Goal: Task Accomplishment & Management: Complete application form

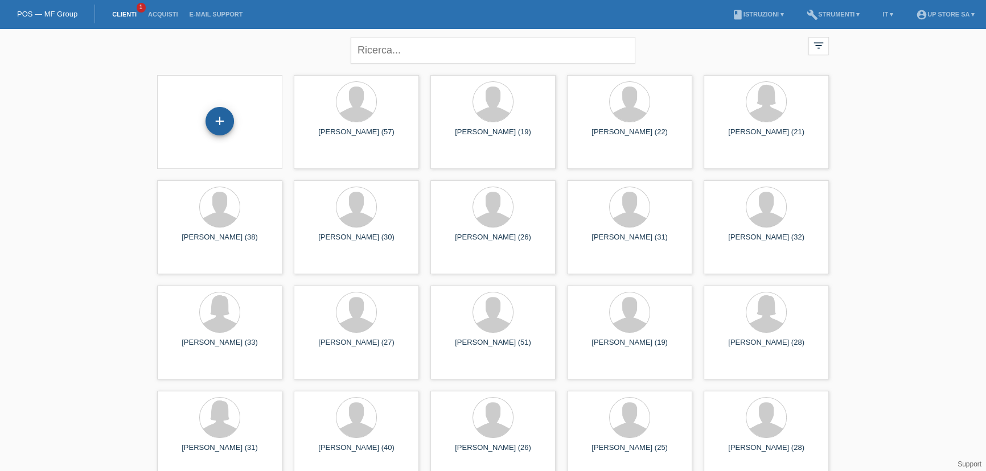
click at [233, 123] on div "+" at bounding box center [219, 121] width 27 height 19
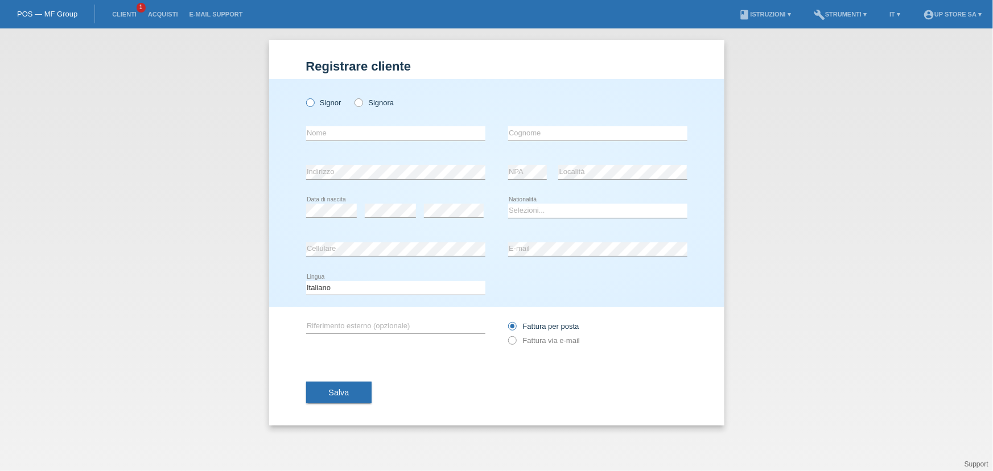
click at [328, 99] on label "Signor" at bounding box center [323, 102] width 35 height 9
click at [314, 99] on input "Signor" at bounding box center [309, 101] width 7 height 7
radio input "true"
click at [341, 129] on input "text" at bounding box center [395, 133] width 179 height 14
type input "[PERSON_NAME]"
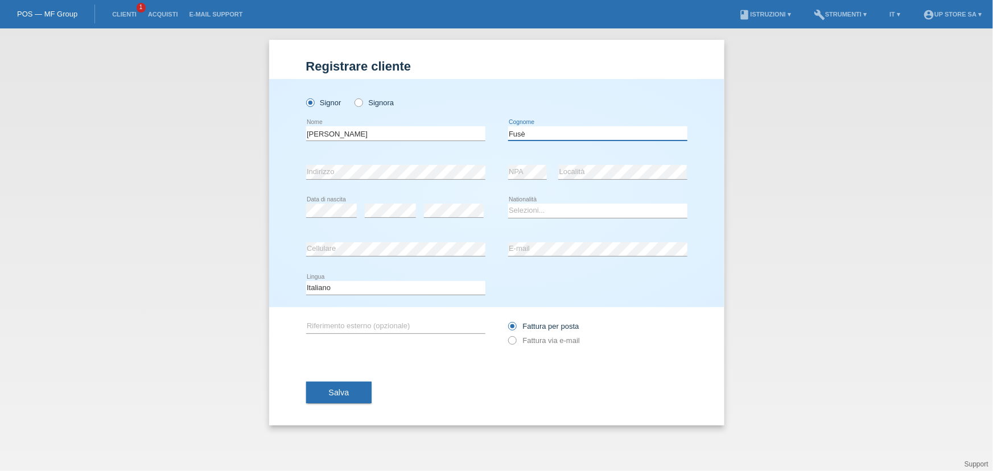
type input "Fusè"
click at [525, 212] on select "Selezioni... Svizzera Austria Germania Liechtenstein ------------ Afghanistan A…" at bounding box center [597, 211] width 179 height 14
select select "IT"
click at [508, 204] on select "Selezioni... Svizzera Austria Germania Liechtenstein ------------ Afghanistan A…" at bounding box center [597, 211] width 179 height 14
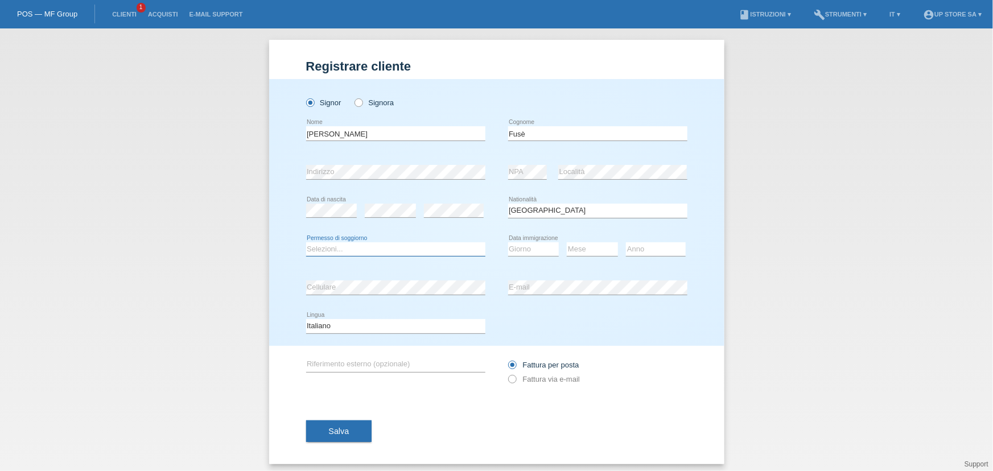
click at [412, 246] on select "Selezioni... C B B - Status di rifugiato Altro" at bounding box center [395, 249] width 179 height 14
select select "C"
click at [306, 242] on select "Selezioni... C B B - Status di rifugiato Altro" at bounding box center [395, 249] width 179 height 14
click at [517, 249] on select "Giorno 01 02 03 04 05 06 07 08 09 10" at bounding box center [533, 249] width 51 height 14
select select "04"
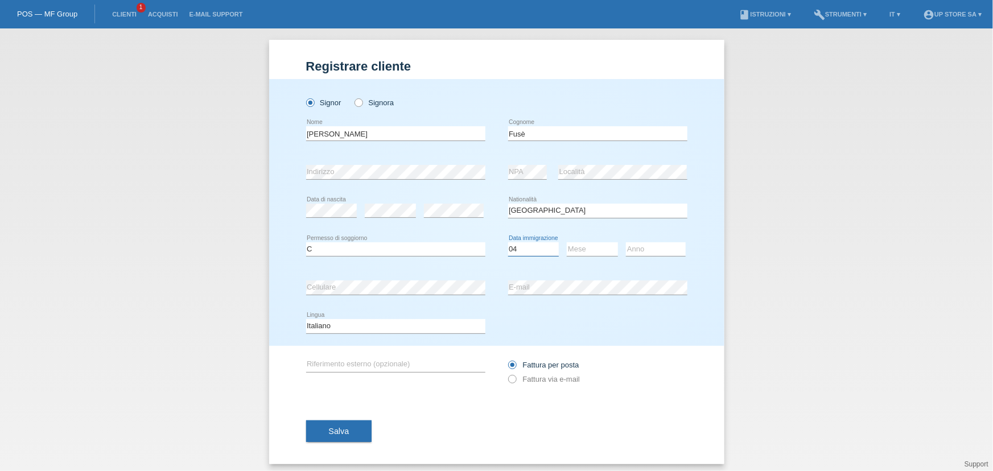
click at [508, 242] on select "Giorno 01 02 03 04 05 06 07 08 09 10" at bounding box center [533, 249] width 51 height 14
click at [578, 244] on select "Mese 01 02 03 04 05 06 07 08 09 10 11" at bounding box center [592, 249] width 51 height 14
select select "06"
click at [567, 242] on select "Mese 01 02 03 04 05 06 07 08 09 10 11" at bounding box center [592, 249] width 51 height 14
click at [644, 249] on select "Anno 2025 2024 2023 2022 2021 2020 2019 2018 2017 2016 2015 2014 2013 2012 2011…" at bounding box center [656, 249] width 60 height 14
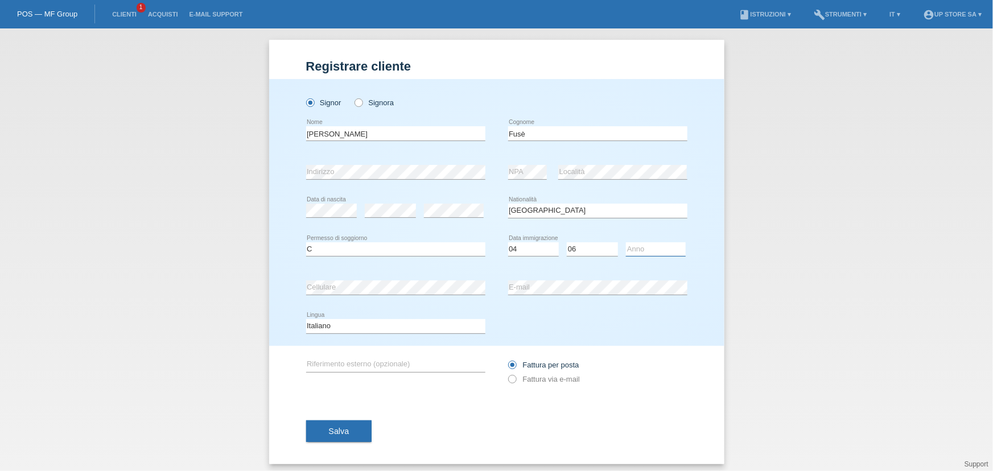
select select "2018"
click at [626, 242] on select "Anno 2025 2024 2023 2022 2021 2020 2019 2018 2017 2016 2015 2014 2013 2012 2011…" at bounding box center [656, 249] width 60 height 14
click at [549, 380] on label "Fattura via e-mail" at bounding box center [544, 379] width 72 height 9
click at [516, 380] on input "Fattura via e-mail" at bounding box center [511, 382] width 7 height 14
radio input "true"
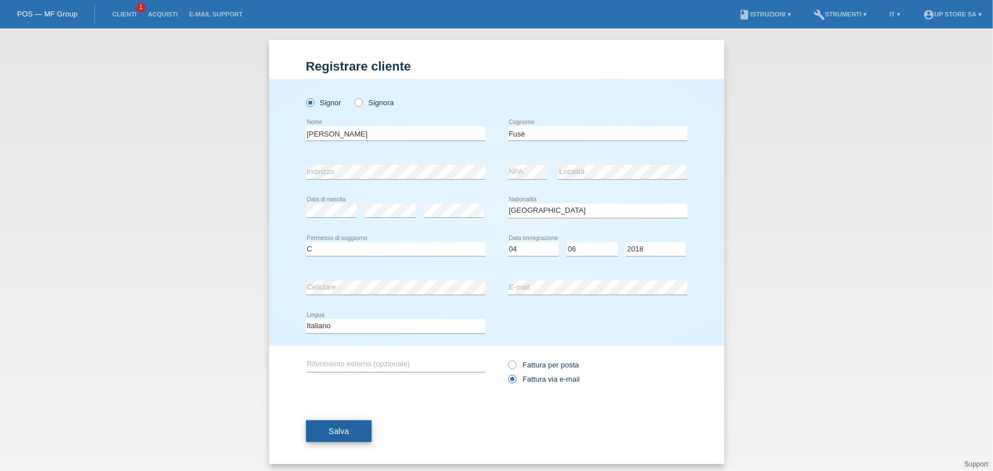
click at [339, 427] on span "Salva" at bounding box center [339, 431] width 20 height 9
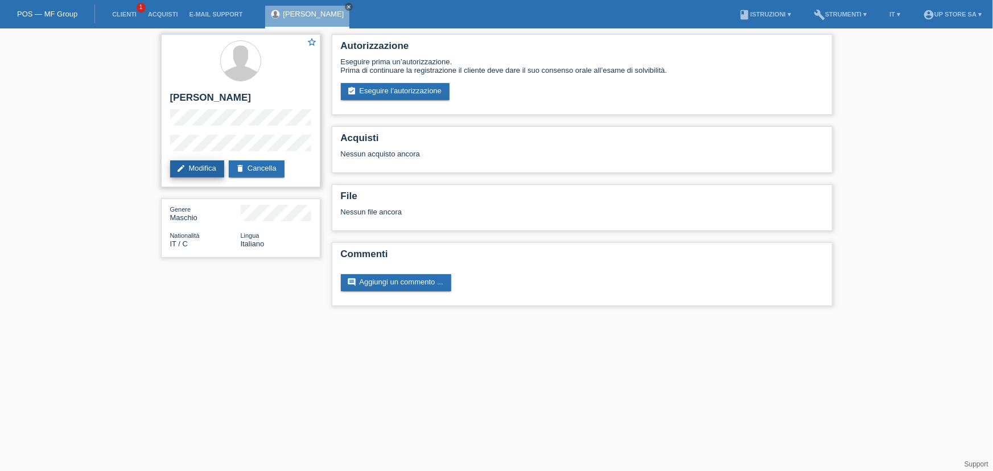
click at [215, 170] on link "edit Modifica" at bounding box center [197, 168] width 54 height 17
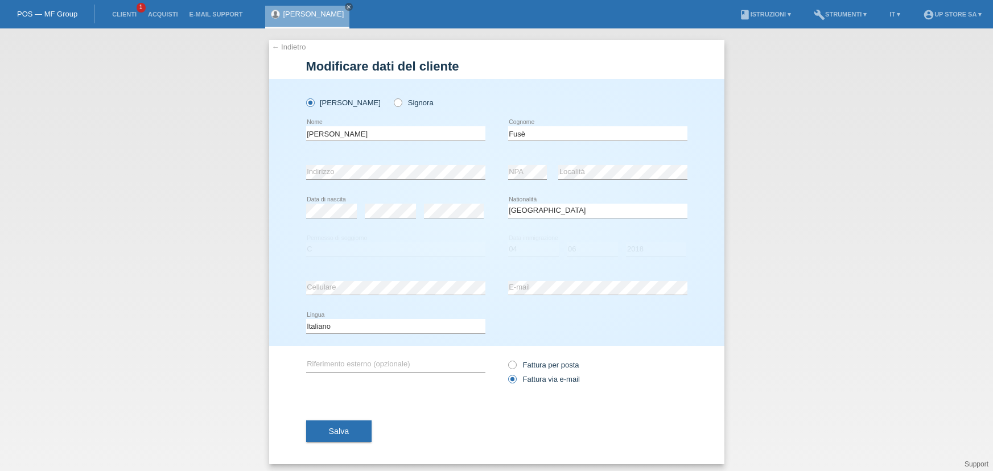
select select "IT"
select select "C"
select select "04"
select select "06"
select select "2018"
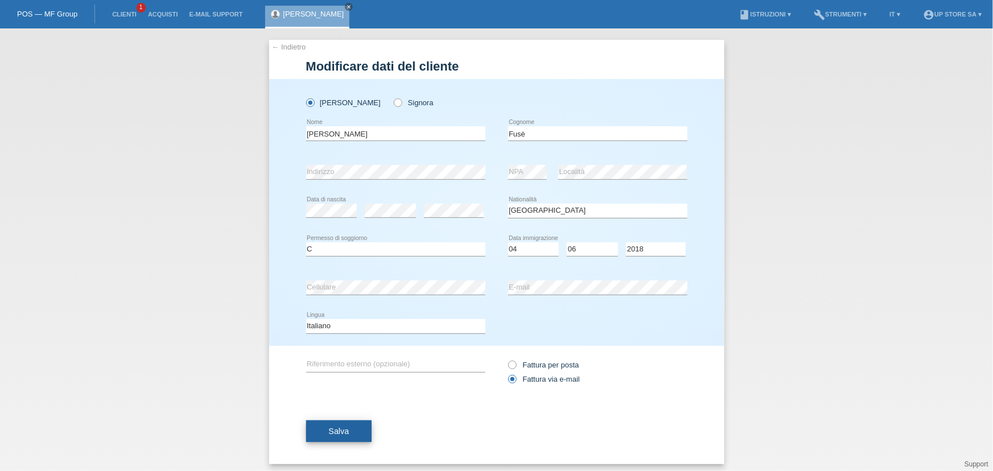
click at [337, 429] on span "Salva" at bounding box center [339, 431] width 20 height 9
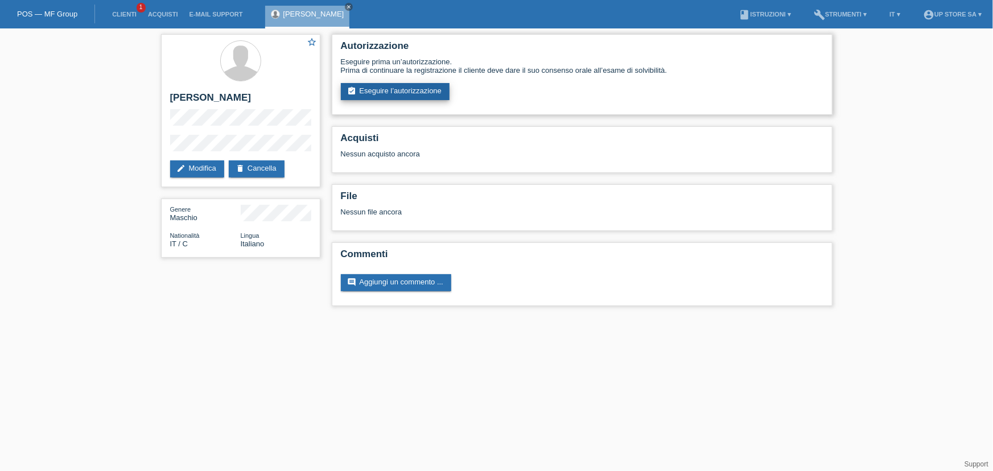
click at [415, 92] on link "assignment_turned_in Eseguire l’autorizzazione" at bounding box center [395, 91] width 109 height 17
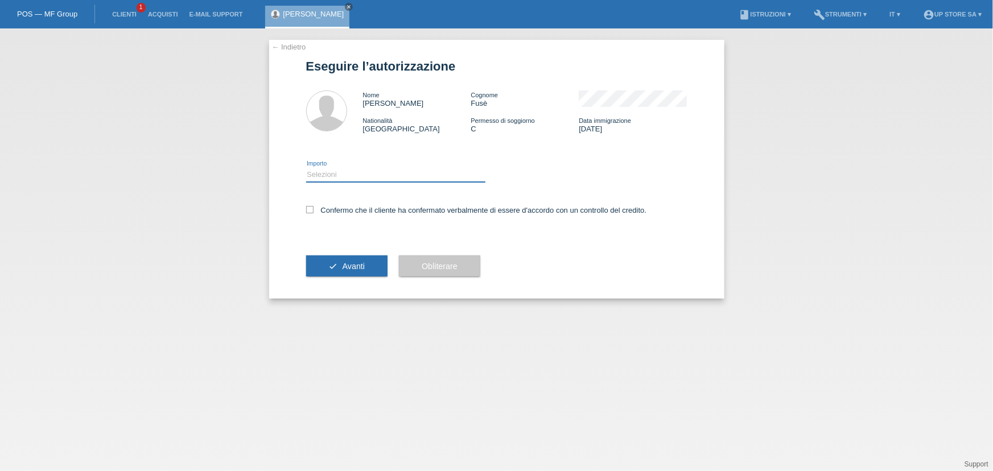
click at [356, 171] on select "Selezioni CHF 1.00 - CHF 499.00 CHF 500.00 - CHF 1'999.00 CHF 2'000.00 - CHF 6'…" at bounding box center [395, 175] width 179 height 14
select select "3"
click at [306, 168] on select "Selezioni CHF 1.00 - CHF 499.00 CHF 500.00 - CHF 1'999.00 CHF 2'000.00 - CHF 6'…" at bounding box center [395, 175] width 179 height 14
click at [349, 209] on label "Confermo che il cliente ha confermato verbalmente di essere d'accordo con un co…" at bounding box center [476, 210] width 341 height 9
click at [314, 209] on input "Confermo che il cliente ha confermato verbalmente di essere d'accordo con un co…" at bounding box center [309, 209] width 7 height 7
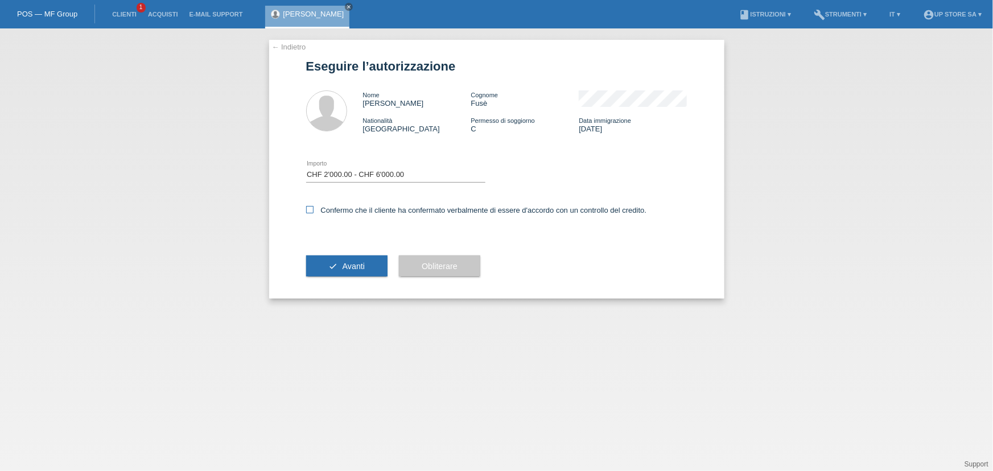
checkbox input "true"
click at [353, 263] on span "Avanti" at bounding box center [354, 266] width 22 height 9
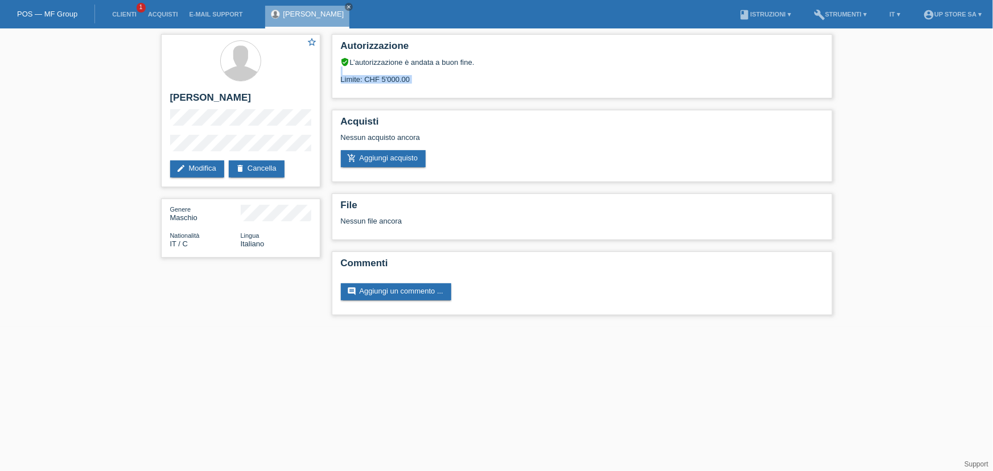
drag, startPoint x: 419, startPoint y: 74, endPoint x: 326, endPoint y: 85, distance: 93.4
click at [326, 85] on div "Autorizzazione verified_user L’autorizzazione è andata a buon fine. Limite: CHF…" at bounding box center [582, 177] width 512 height 298
click at [495, 97] on div "Autorizzazione verified_user L’autorizzazione è andata a buon fine. Limite: CHF…" at bounding box center [582, 177] width 512 height 298
click at [161, 144] on div "star_border [PERSON_NAME] edit Modifica delete Cancella" at bounding box center [240, 110] width 159 height 153
